Goal: Information Seeking & Learning: Understand process/instructions

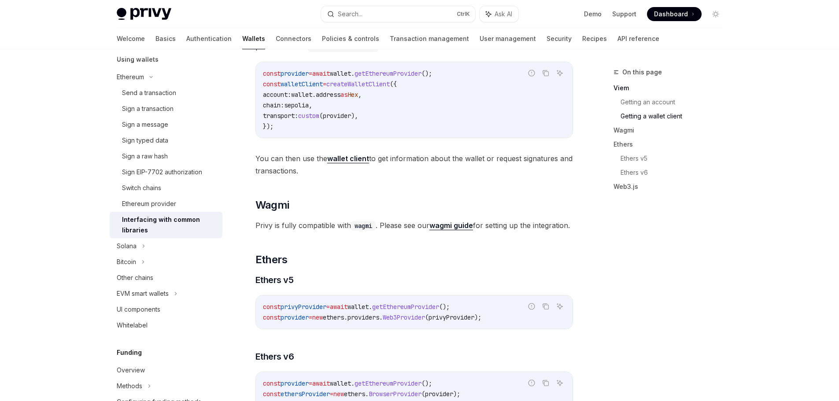
scroll to position [704, 0]
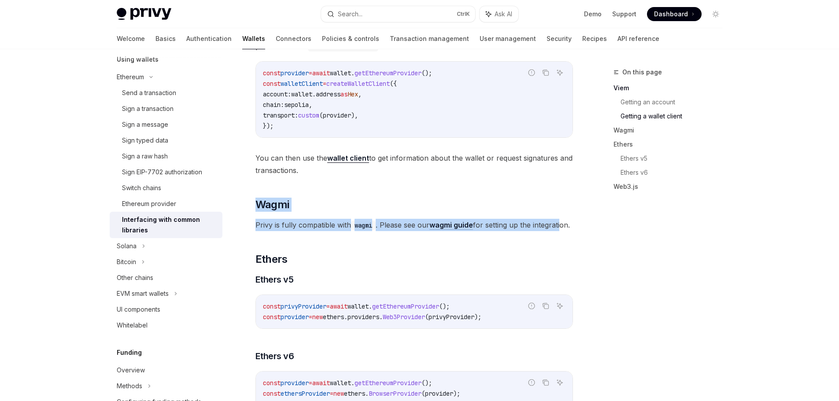
drag, startPoint x: 257, startPoint y: 210, endPoint x: 280, endPoint y: 236, distance: 35.6
click at [280, 236] on div "Privy is fully compatible with popular web3 libraries for interfacing wallets, …" at bounding box center [413, 70] width 317 height 1265
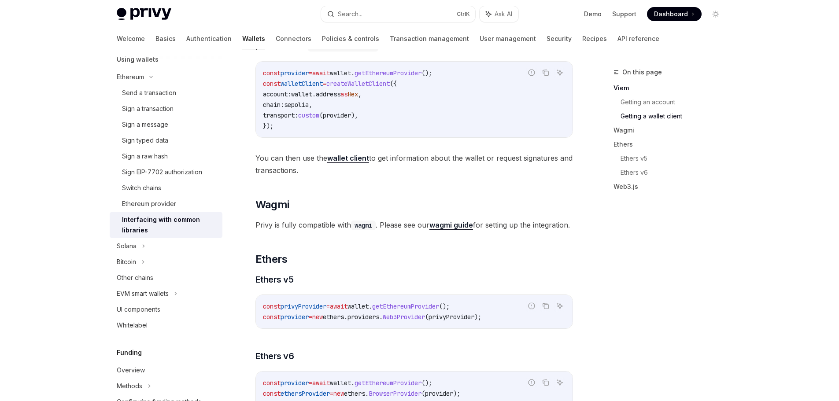
click at [322, 251] on div "Privy is fully compatible with popular web3 libraries for interfacing wallets, …" at bounding box center [413, 70] width 317 height 1265
click at [446, 228] on strong "wagmi guide" at bounding box center [451, 225] width 44 height 9
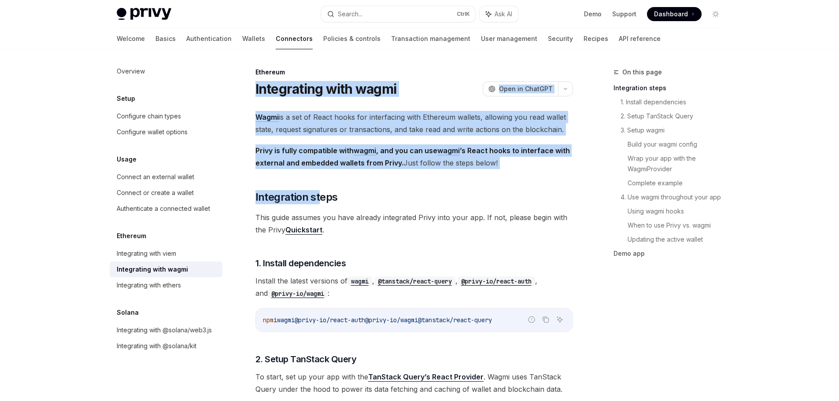
drag, startPoint x: 250, startPoint y: 89, endPoint x: 323, endPoint y: 221, distance: 150.3
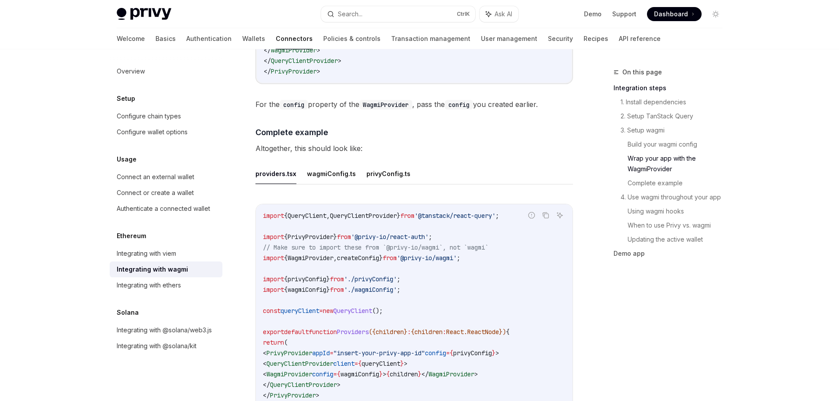
scroll to position [1541, 0]
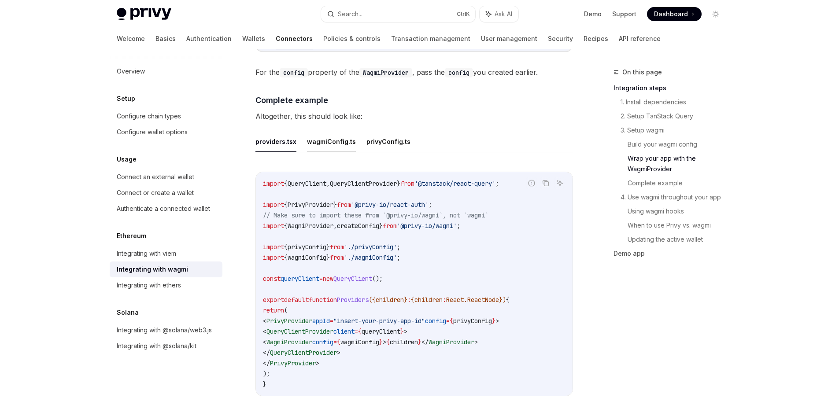
click at [315, 136] on button "wagmiConfig.ts" at bounding box center [331, 141] width 49 height 21
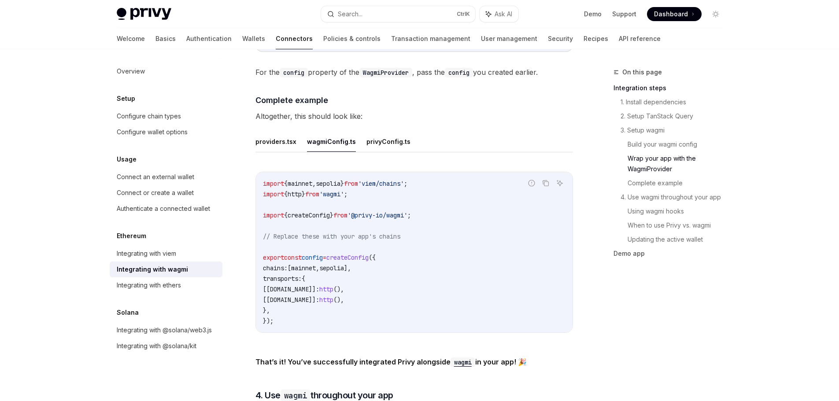
click at [353, 133] on ul "providers.tsx wagmiConfig.ts privyConfig.ts" at bounding box center [413, 141] width 317 height 21
click at [368, 133] on button "privyConfig.ts" at bounding box center [388, 141] width 44 height 21
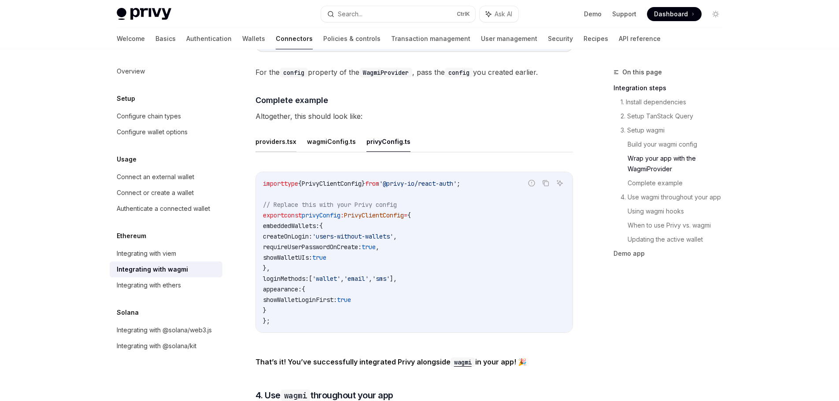
click at [280, 142] on button "providers.tsx" at bounding box center [275, 141] width 41 height 21
type textarea "*"
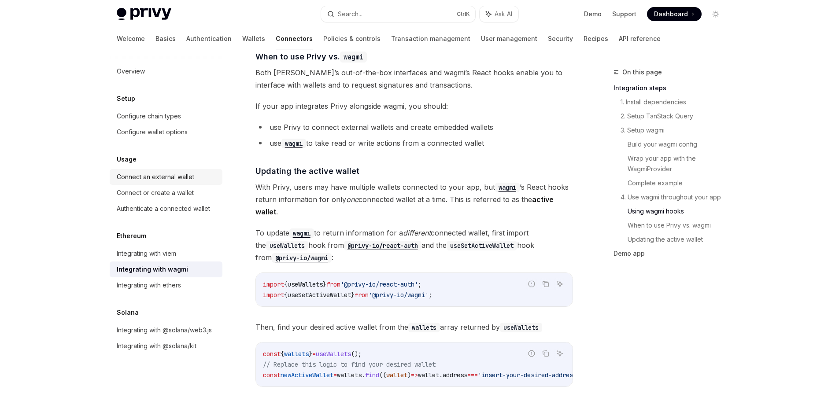
scroll to position [2333, 0]
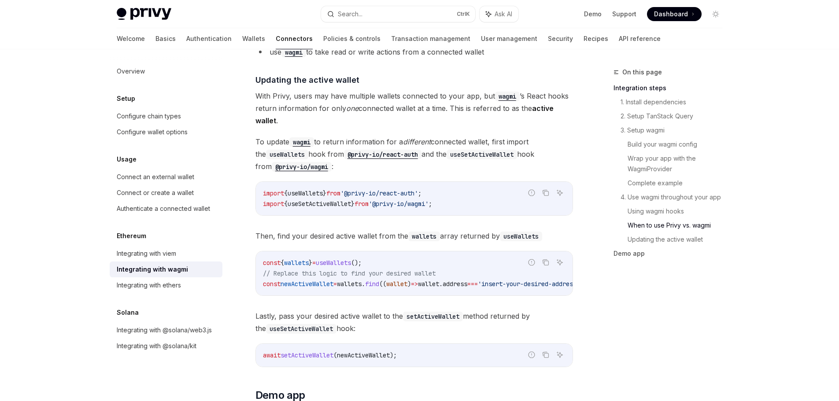
click at [277, 90] on span "With Privy, users may have multiple wallets connected to your app, but wagmi ’s…" at bounding box center [413, 108] width 317 height 37
click at [253, 77] on link "​" at bounding box center [247, 80] width 18 height 12
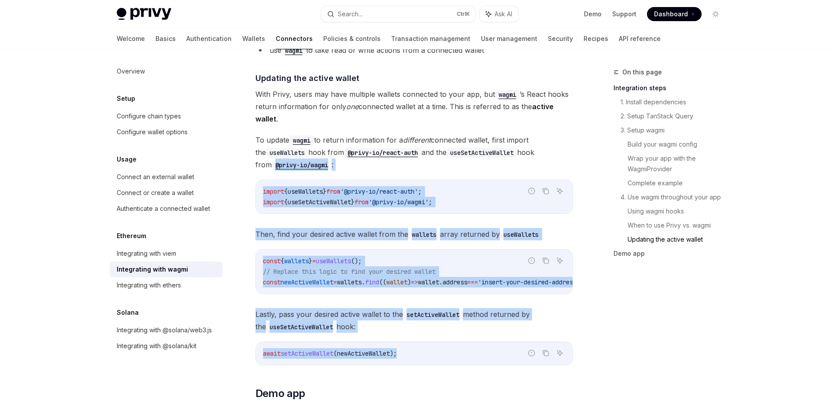
drag, startPoint x: 423, startPoint y: 353, endPoint x: 258, endPoint y: 162, distance: 252.3
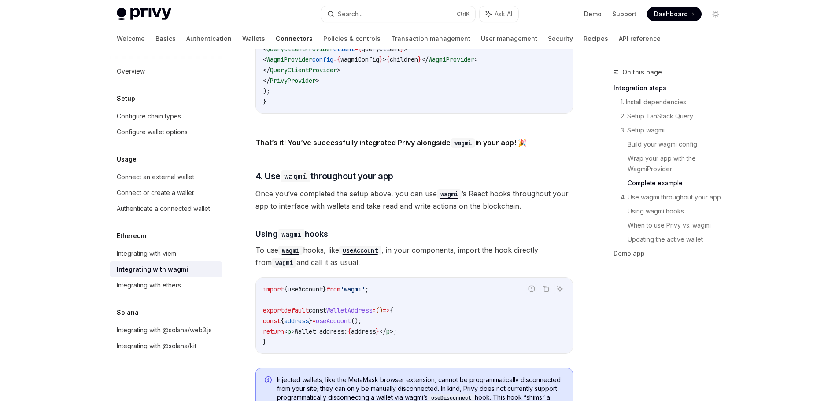
scroll to position [1807, 0]
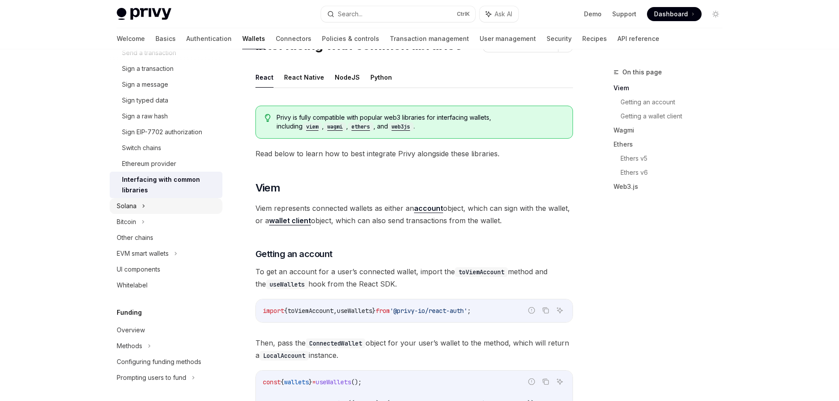
scroll to position [265, 0]
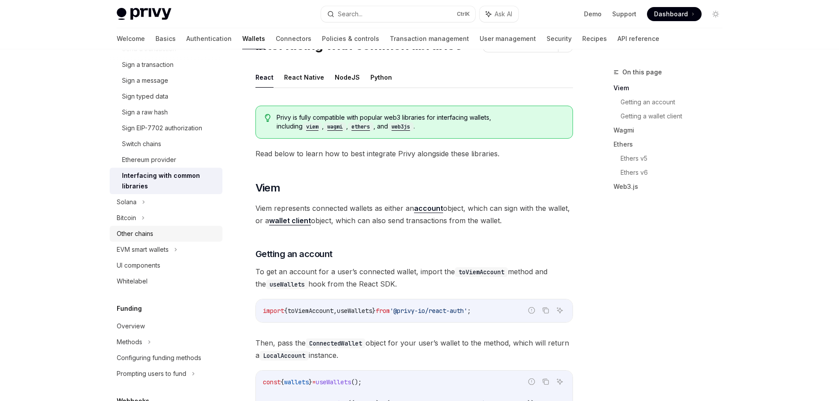
click at [152, 232] on div "Other chains" at bounding box center [135, 233] width 37 height 11
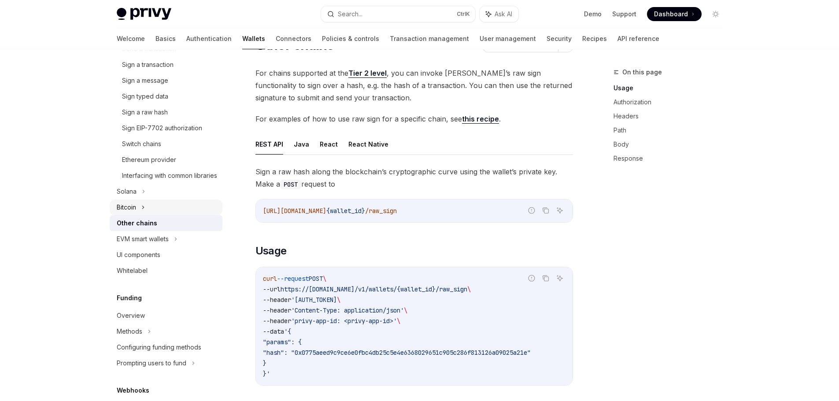
click at [152, 215] on div "Bitcoin" at bounding box center [166, 207] width 113 height 16
type textarea "*"
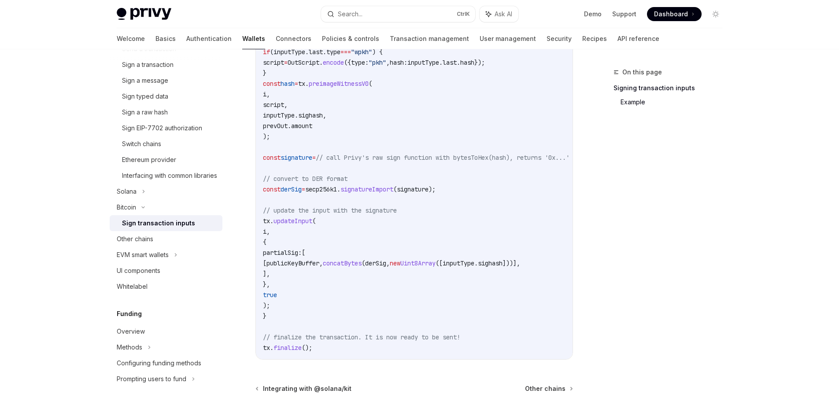
scroll to position [616, 0]
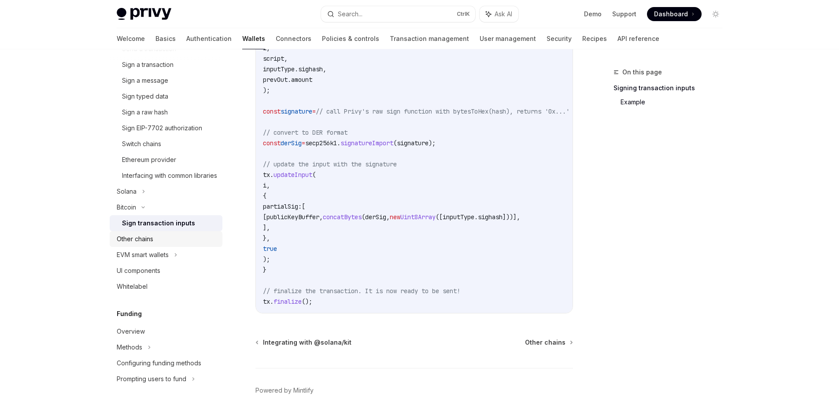
click at [154, 247] on link "Other chains" at bounding box center [166, 239] width 113 height 16
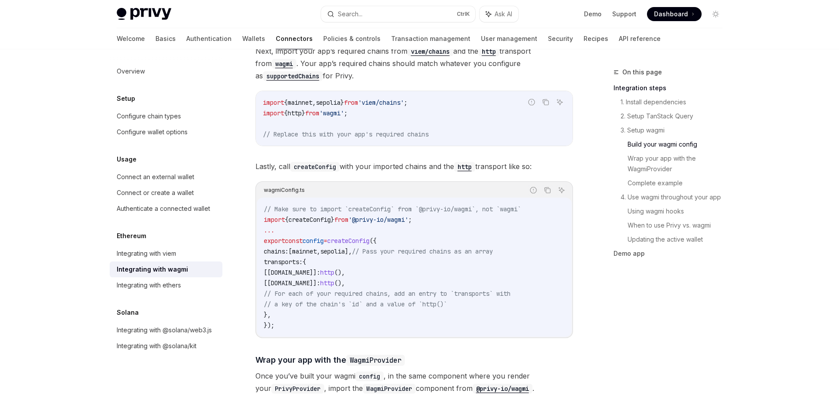
scroll to position [925, 0]
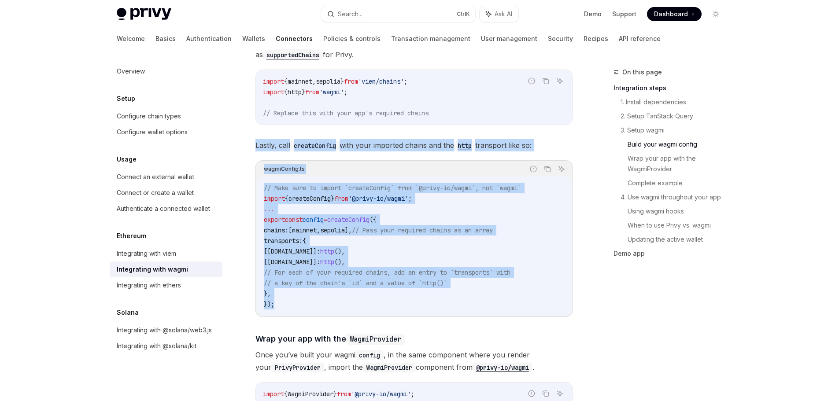
drag, startPoint x: 250, startPoint y: 132, endPoint x: 276, endPoint y: 299, distance: 169.2
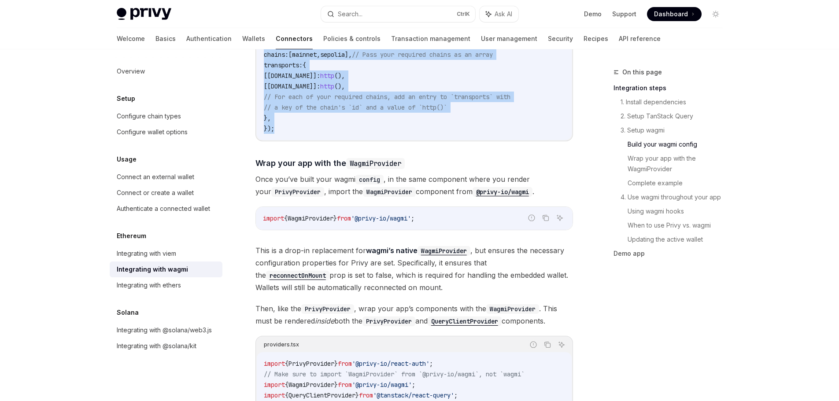
scroll to position [1101, 0]
click at [414, 214] on span ";" at bounding box center [413, 218] width 4 height 8
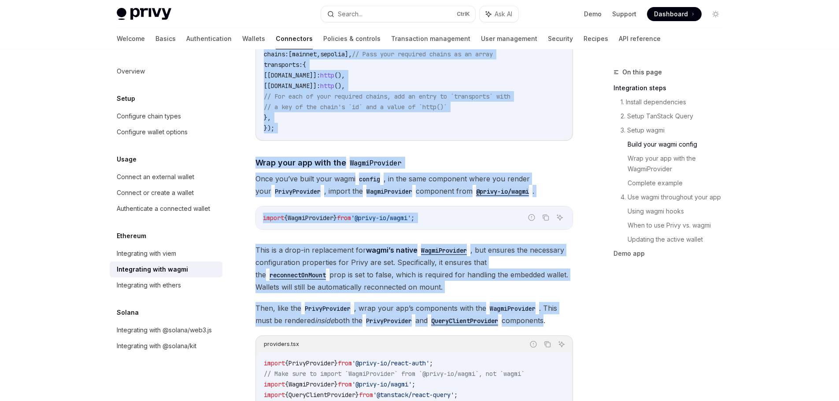
click at [556, 316] on span "Then, like the PrivyProvider , wrap your app’s components with the WagmiProvide…" at bounding box center [413, 314] width 317 height 25
click at [570, 314] on span "Then, like the PrivyProvider , wrap your app’s components with the WagmiProvide…" at bounding box center [413, 314] width 317 height 25
copy div "Lastly, call createConfig with your imported chains and the http transport like…"
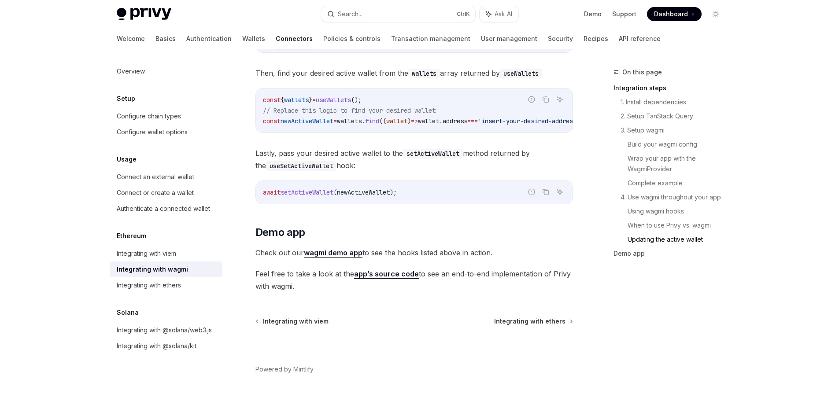
scroll to position [2516, 0]
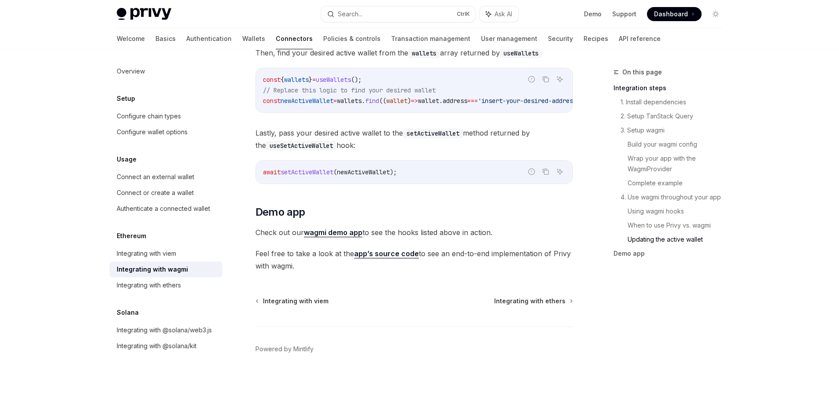
click at [348, 235] on link "wagmi demo app" at bounding box center [333, 232] width 59 height 9
click at [366, 250] on link "app’s source code" at bounding box center [386, 253] width 65 height 9
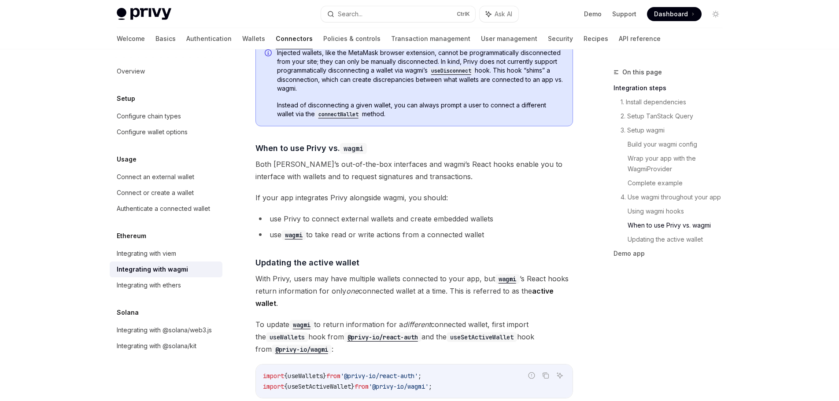
scroll to position [2120, 0]
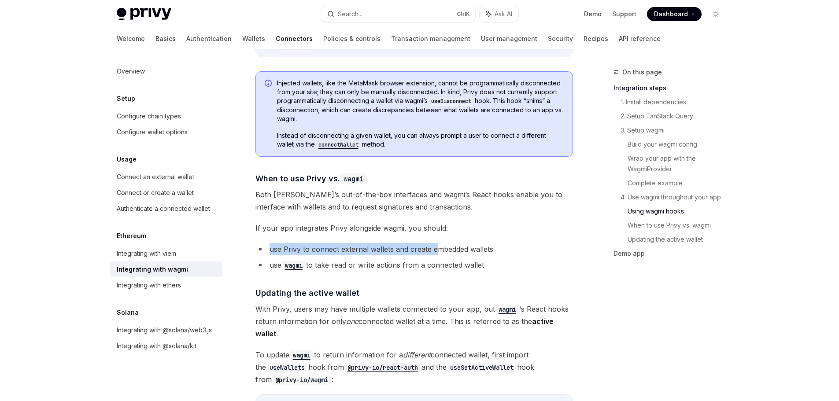
drag, startPoint x: 271, startPoint y: 237, endPoint x: 438, endPoint y: 248, distance: 167.7
click at [438, 248] on li "use Privy to connect external wallets and create embedded wallets" at bounding box center [413, 249] width 317 height 12
click at [436, 248] on li "use Privy to connect external wallets and create embedded wallets" at bounding box center [413, 249] width 317 height 12
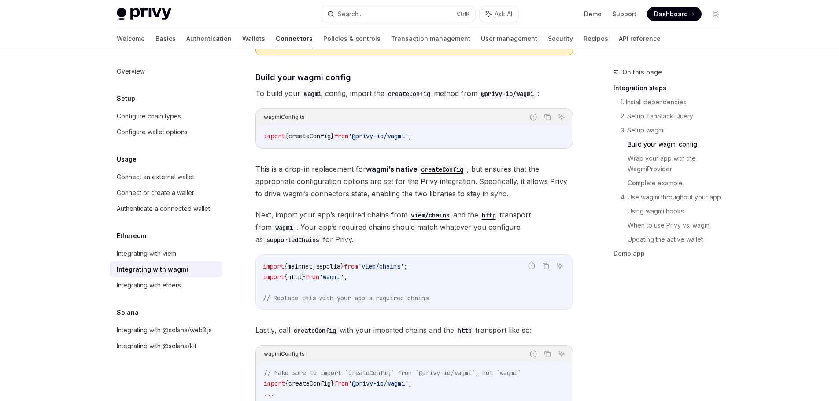
scroll to position [711, 0]
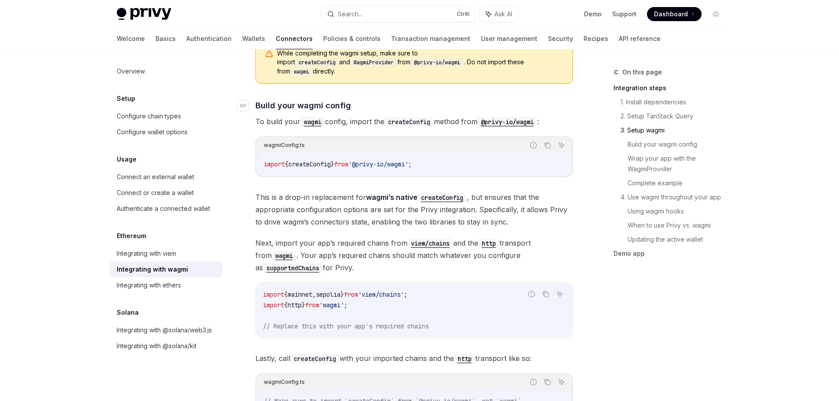
click at [264, 99] on span "Build your wagmi config" at bounding box center [303, 105] width 96 height 12
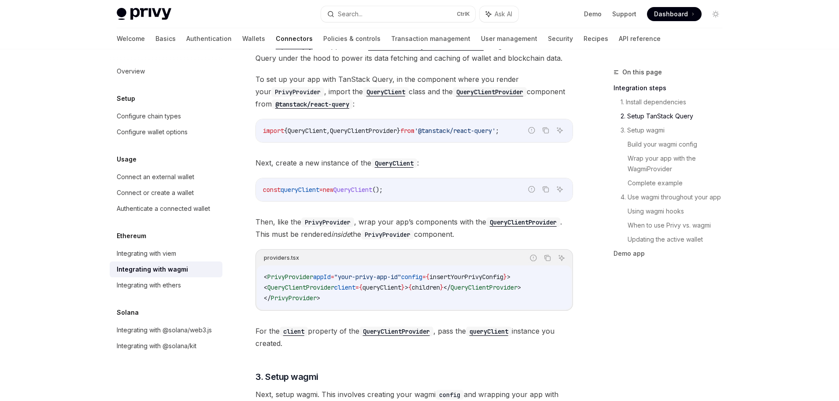
scroll to position [339, 0]
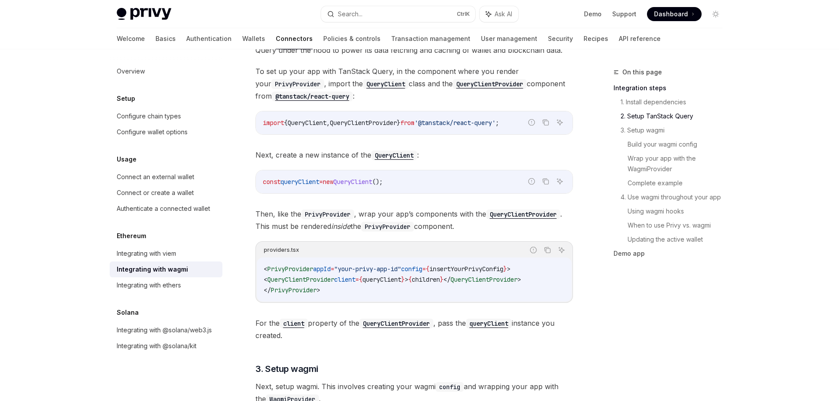
drag, startPoint x: 287, startPoint y: 333, endPoint x: 275, endPoint y: 309, distance: 27.6
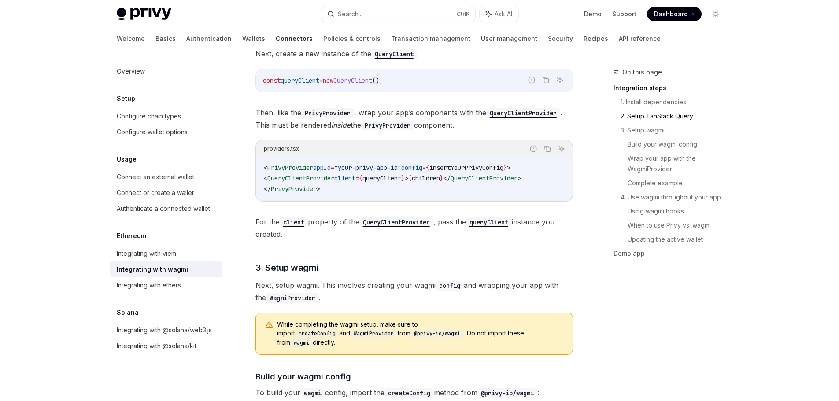
scroll to position [471, 0]
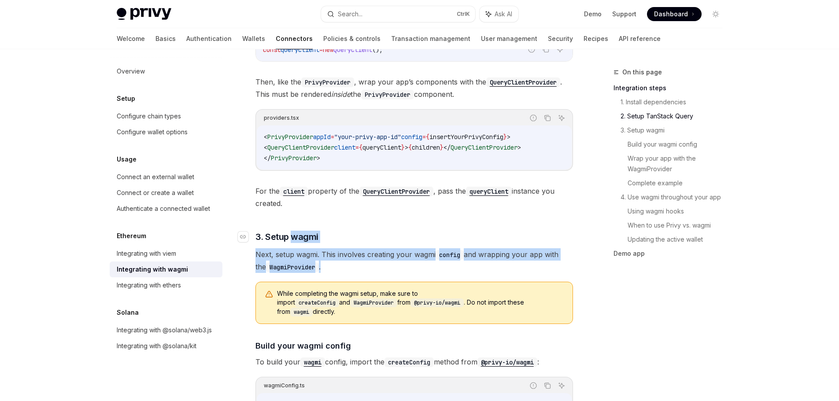
drag, startPoint x: 330, startPoint y: 272, endPoint x: 290, endPoint y: 238, distance: 52.4
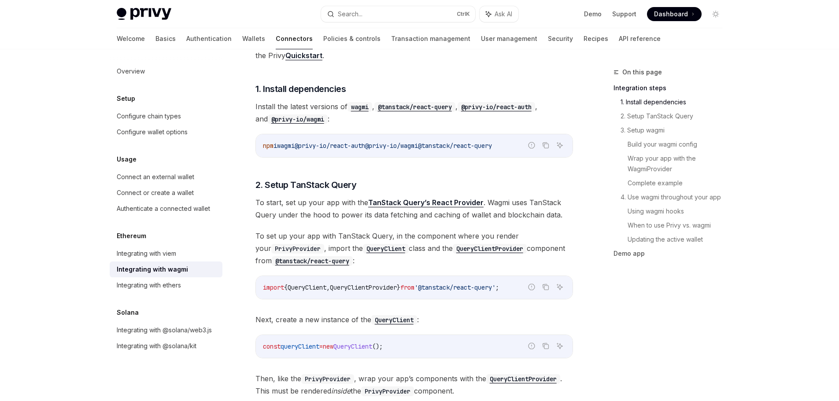
scroll to position [163, 0]
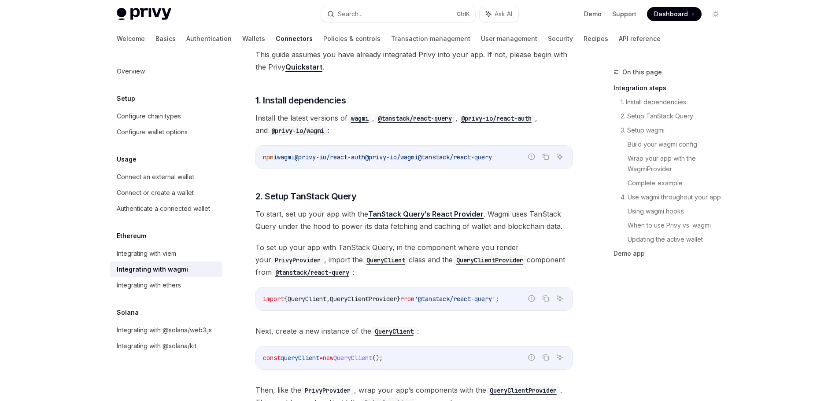
click at [267, 215] on span "To start, set up your app with the TanStack Query’s React Provider . Wagmi uses…" at bounding box center [413, 220] width 317 height 25
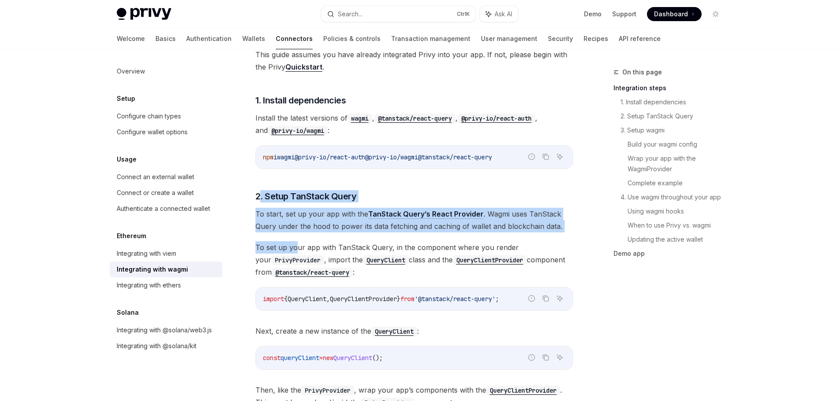
drag, startPoint x: 259, startPoint y: 181, endPoint x: 294, endPoint y: 247, distance: 74.6
click at [259, 192] on span "2. Setup TanStack Query" at bounding box center [305, 196] width 101 height 12
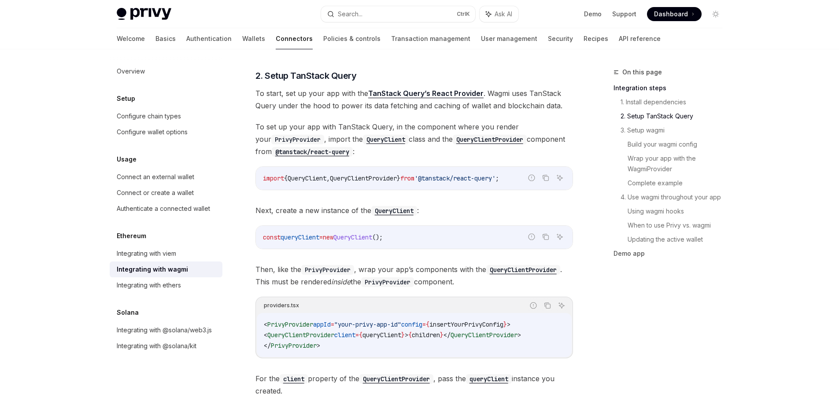
scroll to position [286, 0]
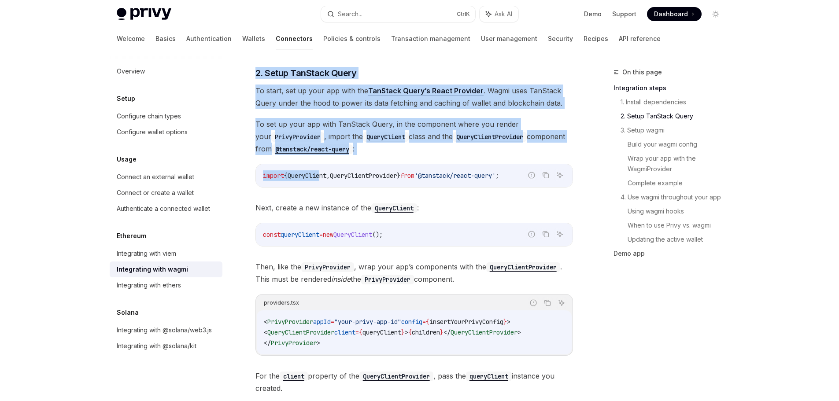
drag, startPoint x: 255, startPoint y: 55, endPoint x: 327, endPoint y: 195, distance: 157.1
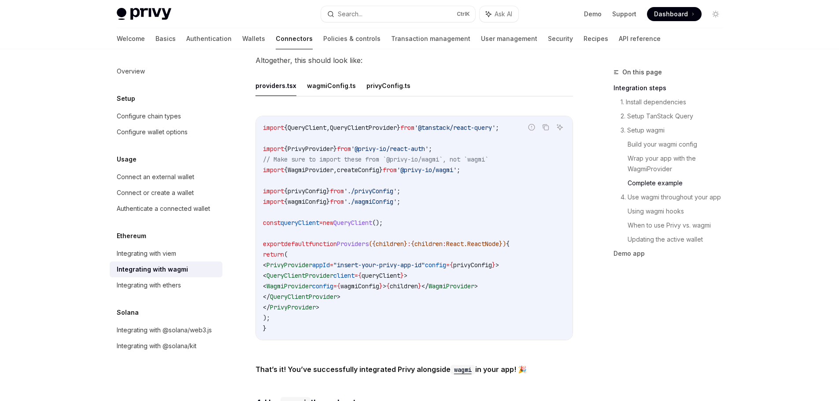
scroll to position [1607, 0]
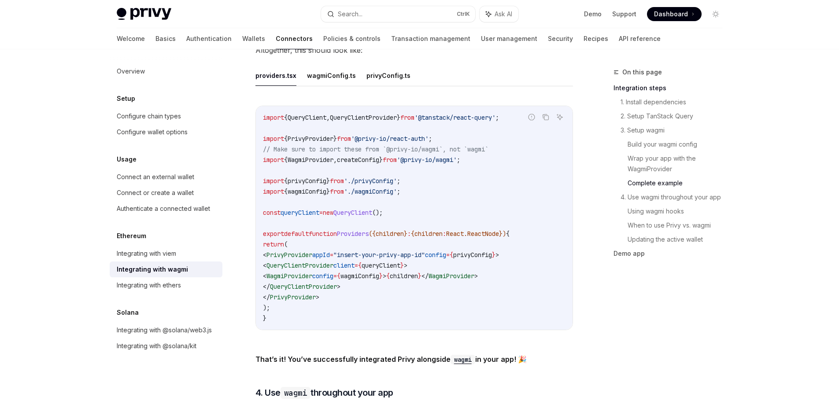
click at [298, 313] on code "import { QueryClient , QueryClientProvider } from '@tanstack/react-query' ; imp…" at bounding box center [414, 217] width 302 height 211
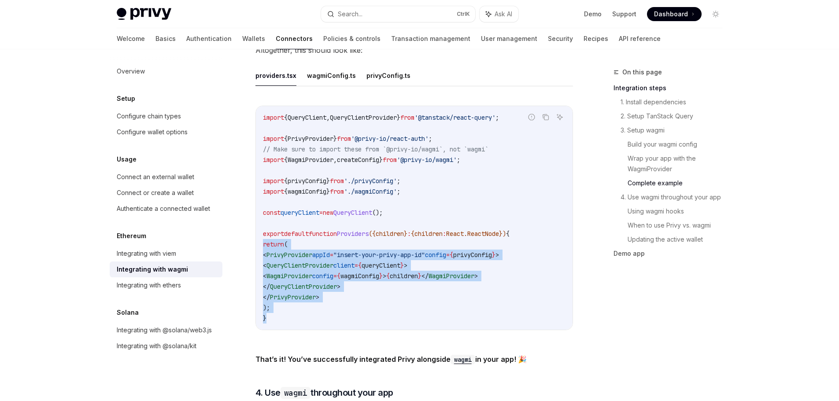
drag, startPoint x: 271, startPoint y: 319, endPoint x: 263, endPoint y: 239, distance: 81.0
click at [263, 239] on div "import { QueryClient , QueryClientProvider } from '@tanstack/react-query' ; imp…" at bounding box center [414, 218] width 317 height 224
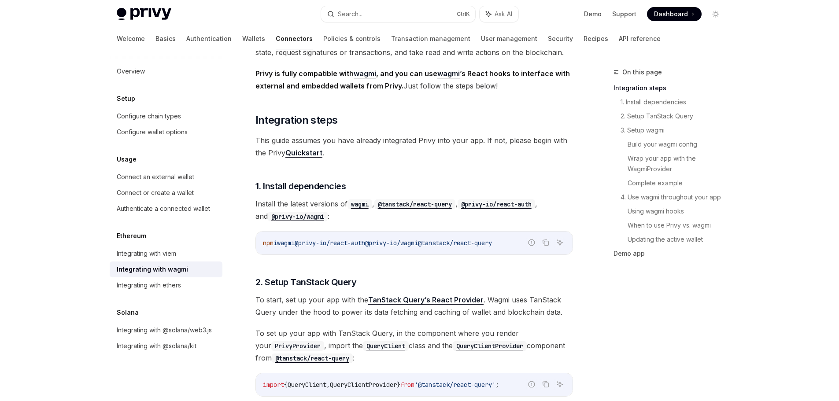
scroll to position [66, 0]
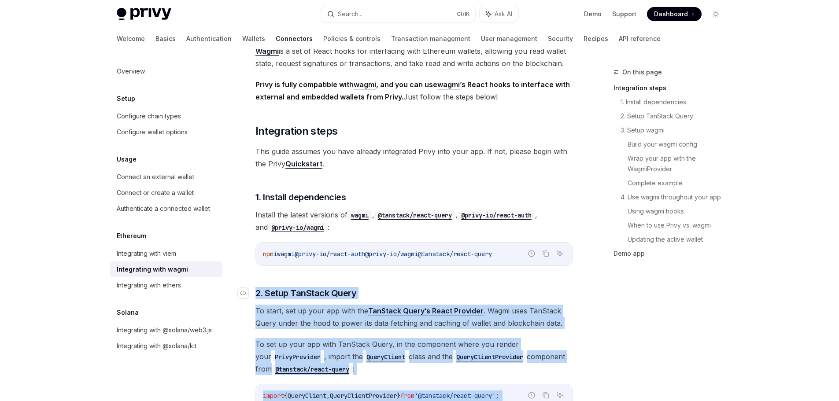
copy div "2. Setup TanStack Query To start, set up your app with the TanStack Query’s Rea…"
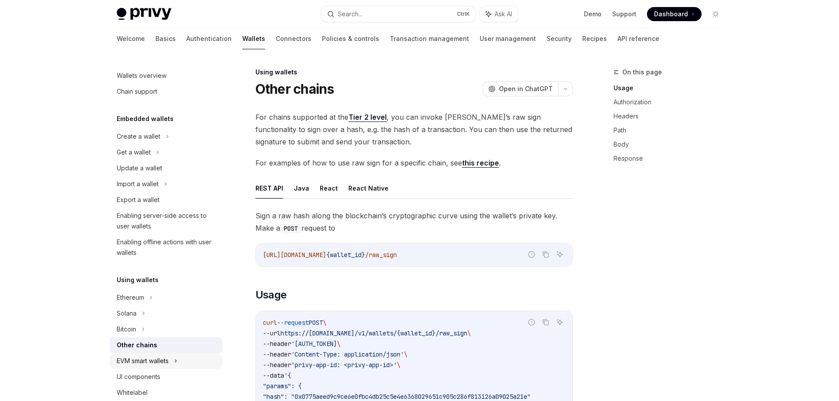
click at [154, 363] on div "EVM smart wallets" at bounding box center [143, 361] width 52 height 11
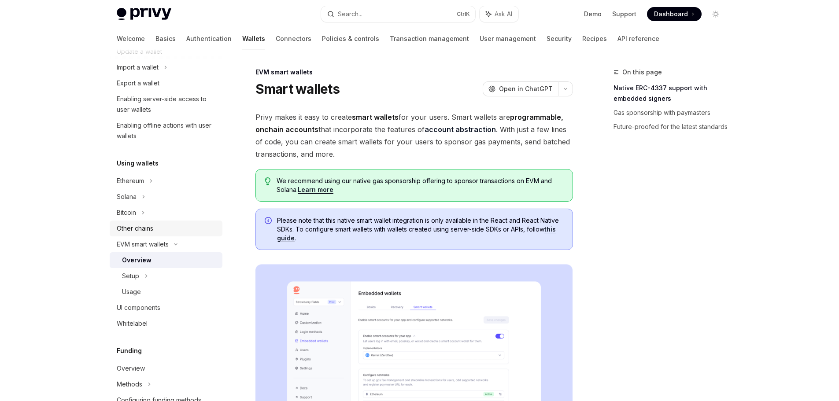
scroll to position [132, 0]
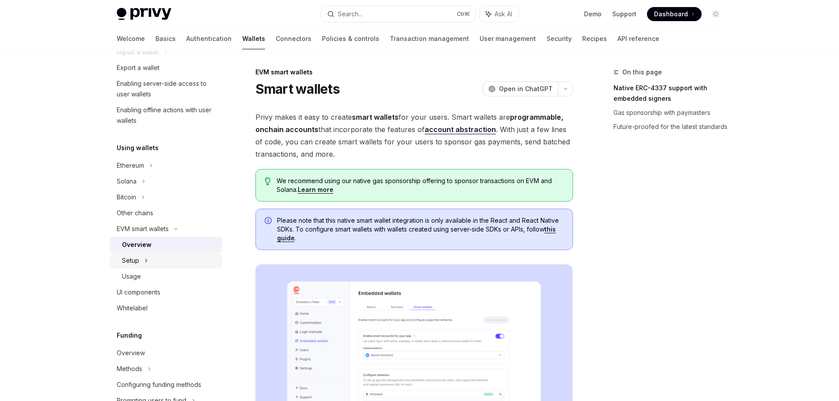
click at [159, 264] on div "Setup" at bounding box center [166, 261] width 113 height 16
type textarea "*"
